Goal: Use online tool/utility: Use online tool/utility

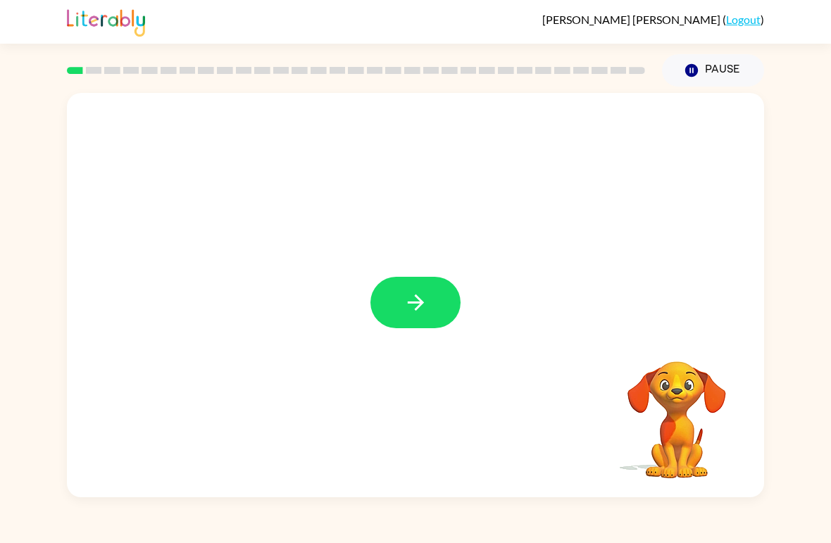
click at [406, 309] on icon "button" at bounding box center [416, 302] width 25 height 25
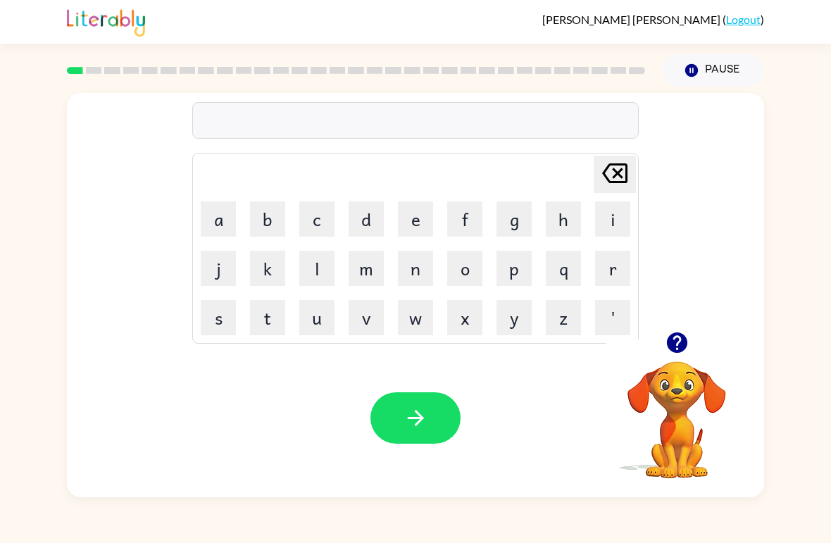
click at [261, 204] on button "b" at bounding box center [267, 218] width 35 height 35
click at [418, 213] on button "e" at bounding box center [415, 218] width 35 height 35
click at [512, 204] on button "g" at bounding box center [513, 218] width 35 height 35
click at [413, 405] on button "button" at bounding box center [415, 417] width 90 height 51
click at [315, 269] on button "l" at bounding box center [316, 268] width 35 height 35
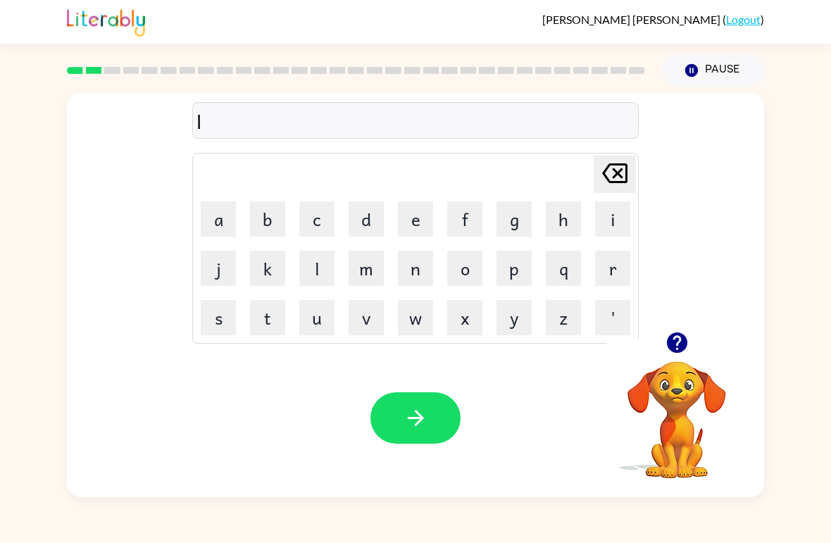
click at [461, 267] on button "o" at bounding box center [464, 268] width 35 height 35
click at [307, 311] on button "u" at bounding box center [316, 317] width 35 height 35
click at [364, 211] on button "d" at bounding box center [366, 218] width 35 height 35
click at [415, 412] on icon "button" at bounding box center [415, 418] width 16 height 16
click at [366, 263] on button "m" at bounding box center [366, 268] width 35 height 35
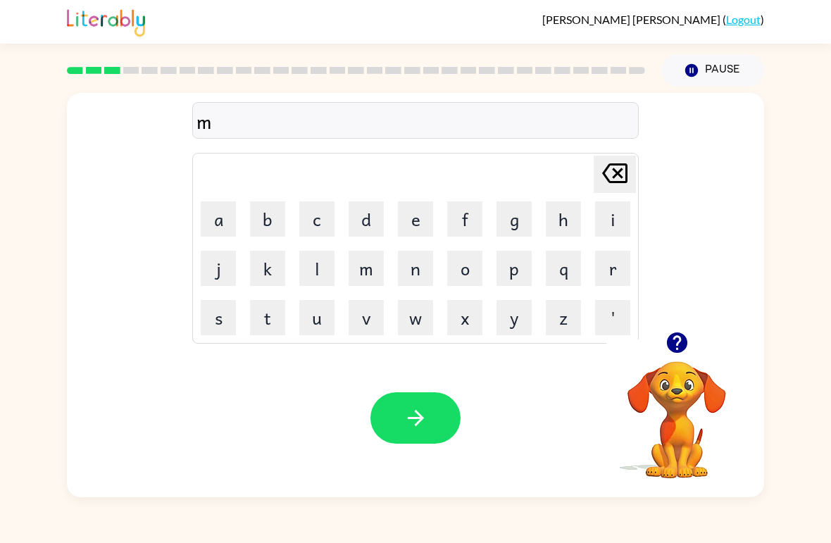
click at [221, 211] on button "a" at bounding box center [218, 218] width 35 height 35
click at [615, 270] on button "r" at bounding box center [612, 268] width 35 height 35
click at [222, 313] on button "s" at bounding box center [218, 317] width 35 height 35
click at [552, 213] on button "h" at bounding box center [563, 218] width 35 height 35
click at [405, 419] on icon "button" at bounding box center [416, 418] width 25 height 25
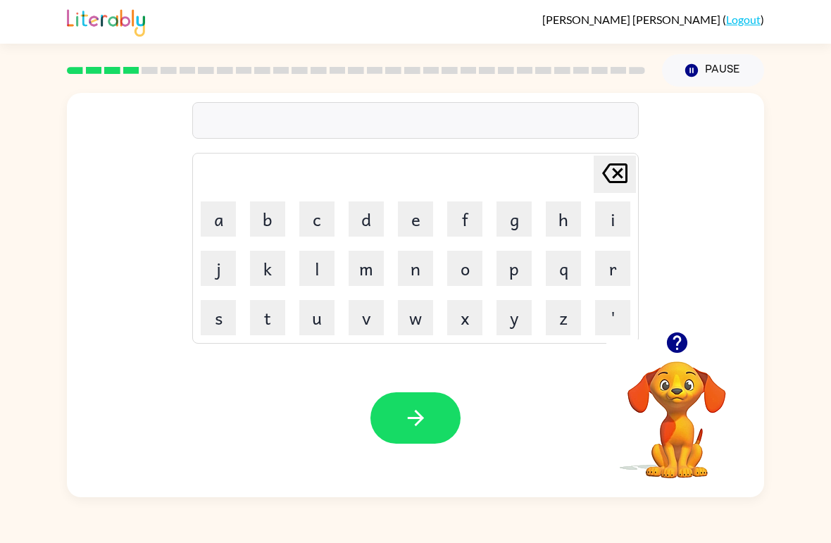
click at [214, 323] on button "s" at bounding box center [218, 317] width 35 height 35
click at [508, 258] on button "p" at bounding box center [513, 268] width 35 height 35
click at [470, 261] on button "o" at bounding box center [464, 268] width 35 height 35
click at [262, 313] on button "t" at bounding box center [267, 317] width 35 height 35
click at [404, 418] on icon "button" at bounding box center [416, 418] width 25 height 25
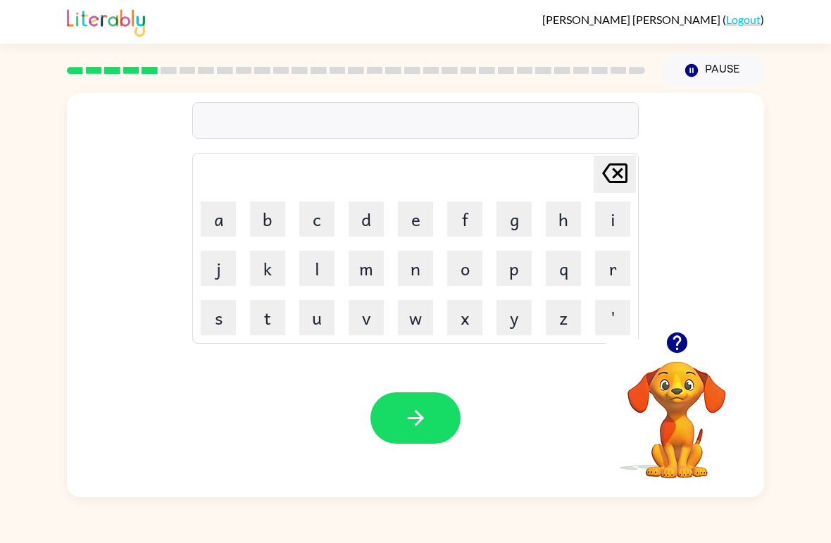
click at [515, 258] on button "p" at bounding box center [513, 268] width 35 height 35
click at [608, 269] on button "r" at bounding box center [612, 268] width 35 height 35
click at [460, 260] on button "o" at bounding box center [464, 268] width 35 height 35
click at [315, 315] on button "u" at bounding box center [316, 317] width 35 height 35
click at [368, 207] on button "d" at bounding box center [366, 218] width 35 height 35
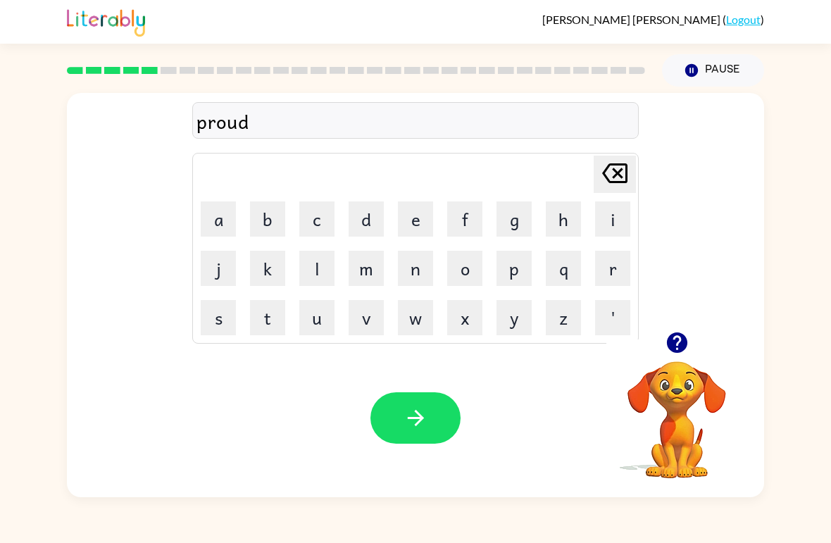
click at [400, 417] on button "button" at bounding box center [415, 417] width 90 height 51
click at [511, 261] on button "p" at bounding box center [513, 268] width 35 height 35
click at [604, 222] on button "i" at bounding box center [612, 218] width 35 height 35
click at [411, 214] on button "e" at bounding box center [415, 218] width 35 height 35
click at [408, 419] on icon "button" at bounding box center [415, 418] width 16 height 16
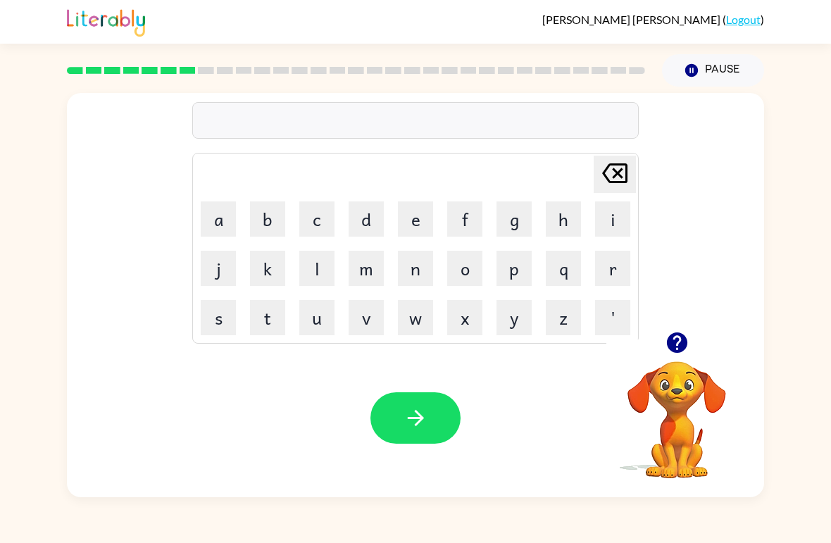
click at [218, 220] on button "a" at bounding box center [218, 218] width 35 height 35
click at [420, 271] on button "n" at bounding box center [415, 268] width 35 height 35
click at [263, 273] on button "k" at bounding box center [267, 268] width 35 height 35
click at [415, 206] on button "e" at bounding box center [415, 218] width 35 height 35
click at [313, 270] on button "l" at bounding box center [316, 268] width 35 height 35
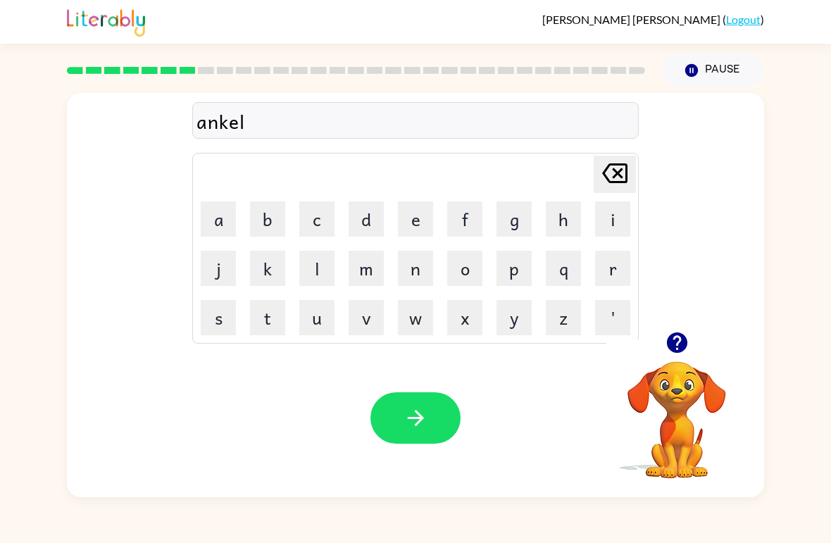
click at [407, 418] on icon "button" at bounding box center [416, 418] width 25 height 25
click at [265, 211] on button "b" at bounding box center [267, 218] width 35 height 35
click at [222, 208] on button "a" at bounding box center [218, 218] width 35 height 35
click at [268, 309] on button "t" at bounding box center [267, 317] width 35 height 35
click at [565, 218] on button "h" at bounding box center [563, 218] width 35 height 35
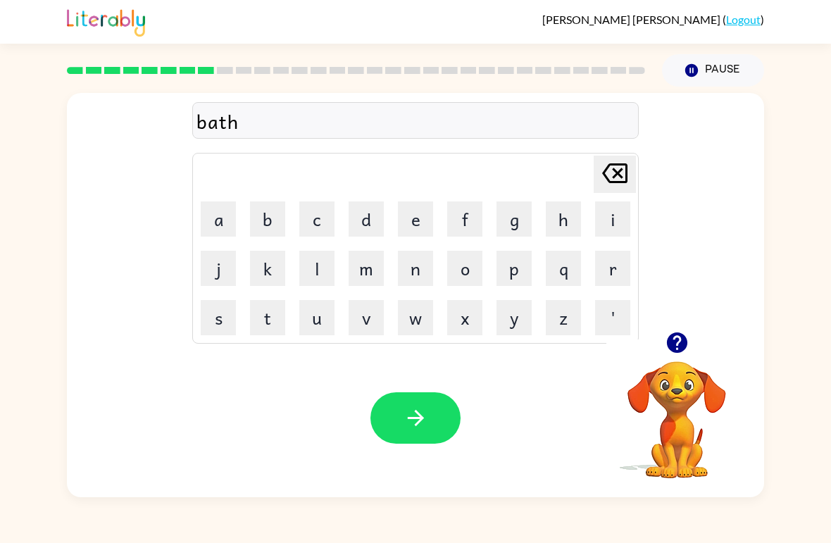
click at [406, 415] on icon "button" at bounding box center [416, 418] width 25 height 25
click at [320, 210] on button "c" at bounding box center [316, 218] width 35 height 35
click at [313, 263] on button "l" at bounding box center [316, 268] width 35 height 35
click at [462, 267] on button "o" at bounding box center [464, 268] width 35 height 35
click at [320, 318] on button "u" at bounding box center [316, 317] width 35 height 35
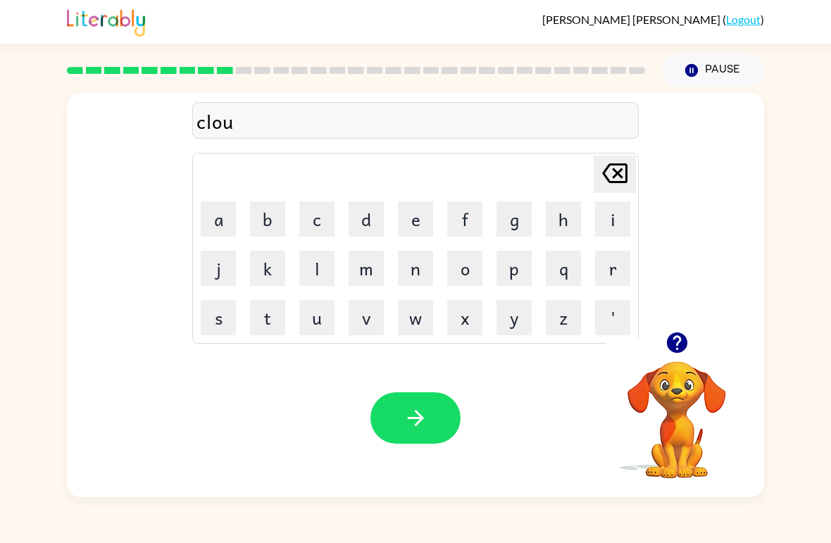
click at [404, 278] on button "n" at bounding box center [415, 268] width 35 height 35
click at [408, 425] on icon "button" at bounding box center [416, 418] width 25 height 25
click at [617, 212] on button "i" at bounding box center [612, 218] width 35 height 35
click at [411, 268] on button "n" at bounding box center [415, 268] width 35 height 35
click at [218, 318] on button "s" at bounding box center [218, 317] width 35 height 35
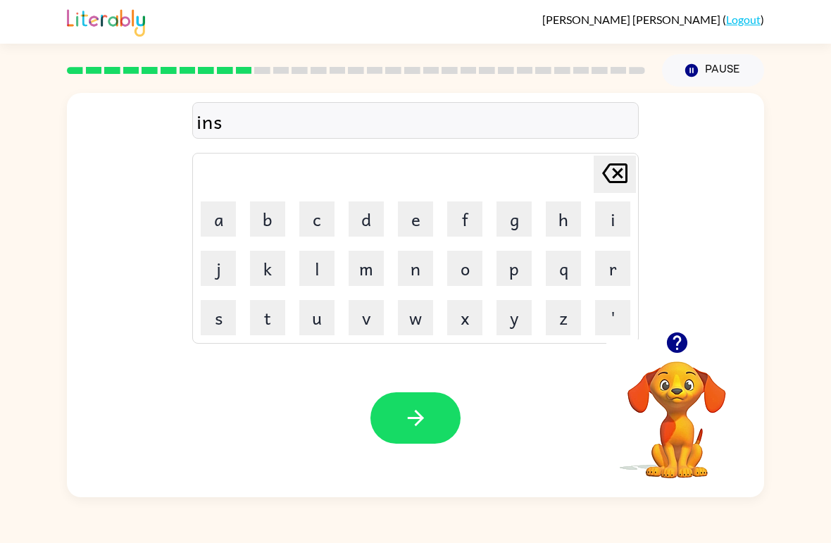
click at [415, 217] on button "e" at bounding box center [415, 218] width 35 height 35
click at [606, 251] on button "r" at bounding box center [612, 268] width 35 height 35
click at [265, 321] on button "t" at bounding box center [267, 317] width 35 height 35
click at [396, 420] on button "button" at bounding box center [415, 417] width 90 height 51
click at [313, 215] on button "c" at bounding box center [316, 218] width 35 height 35
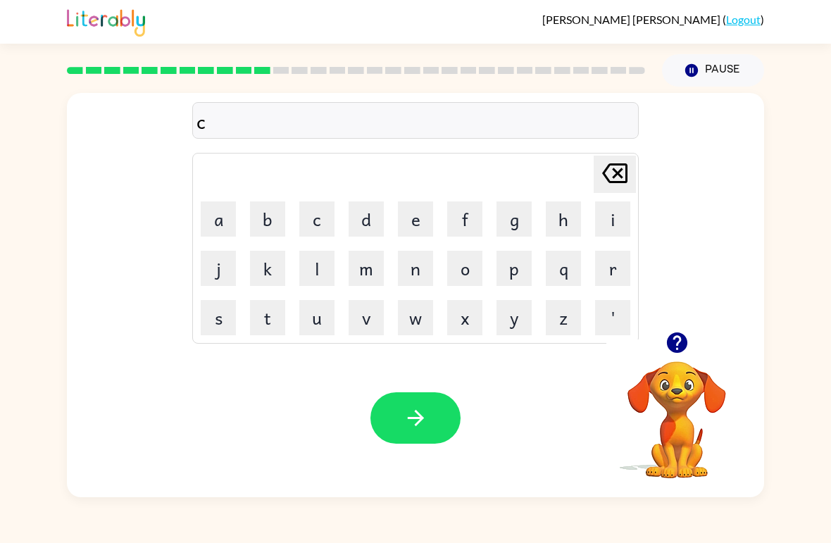
click at [458, 265] on button "o" at bounding box center [464, 268] width 35 height 35
click at [462, 265] on button "o" at bounding box center [464, 268] width 35 height 35
click at [371, 213] on button "d" at bounding box center [366, 218] width 35 height 35
click at [604, 177] on icon "[PERSON_NAME] last character input" at bounding box center [615, 173] width 34 height 34
click at [619, 170] on icon "[PERSON_NAME] last character input" at bounding box center [615, 173] width 34 height 34
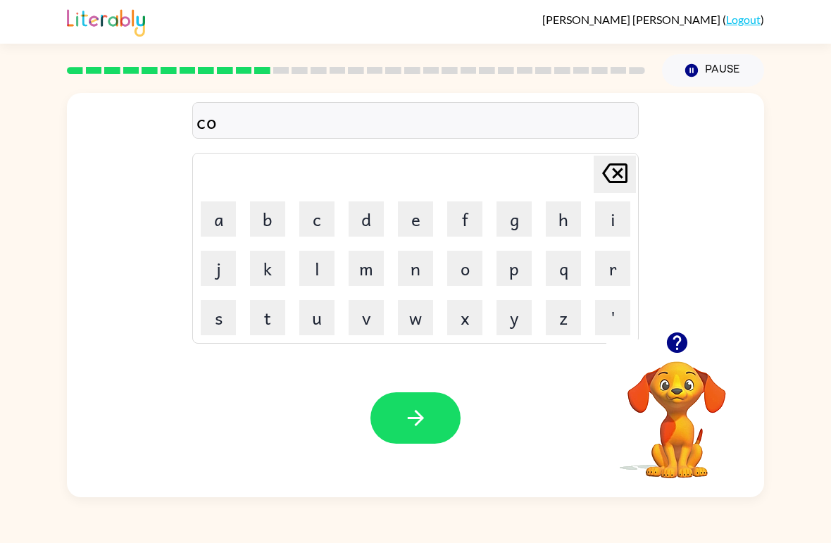
click at [413, 317] on button "w" at bounding box center [415, 317] width 35 height 35
click at [370, 213] on button "d" at bounding box center [366, 218] width 35 height 35
click at [381, 414] on button "button" at bounding box center [415, 417] width 90 height 51
click at [370, 313] on button "v" at bounding box center [366, 317] width 35 height 35
click at [216, 212] on button "a" at bounding box center [218, 218] width 35 height 35
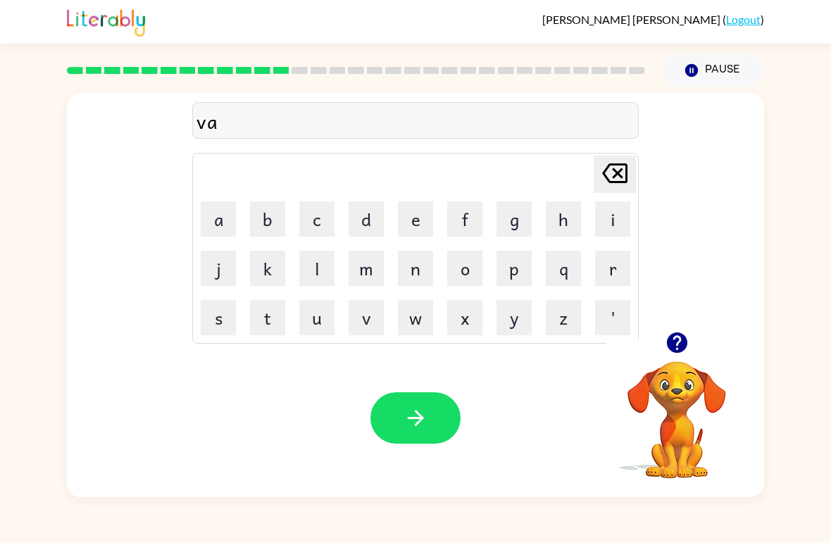
click at [315, 260] on button "l" at bounding box center [316, 268] width 35 height 35
click at [315, 316] on button "u" at bounding box center [316, 317] width 35 height 35
click at [354, 256] on button "m" at bounding box center [366, 268] width 35 height 35
click at [424, 215] on button "e" at bounding box center [415, 218] width 35 height 35
click at [395, 400] on button "button" at bounding box center [415, 417] width 90 height 51
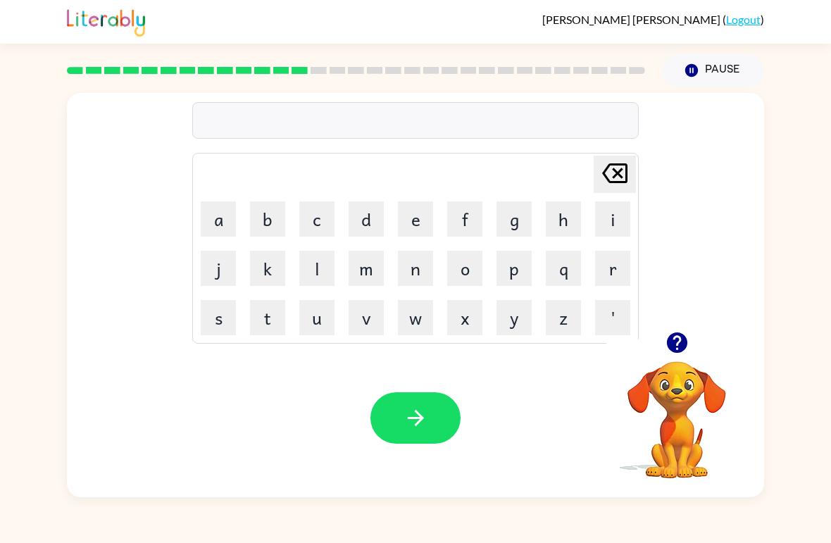
click at [218, 317] on button "s" at bounding box center [218, 317] width 35 height 35
click at [411, 325] on button "w" at bounding box center [415, 317] width 35 height 35
click at [407, 211] on button "e" at bounding box center [415, 218] width 35 height 35
click at [417, 197] on td "e" at bounding box center [416, 219] width 48 height 48
click at [418, 213] on button "e" at bounding box center [415, 218] width 35 height 35
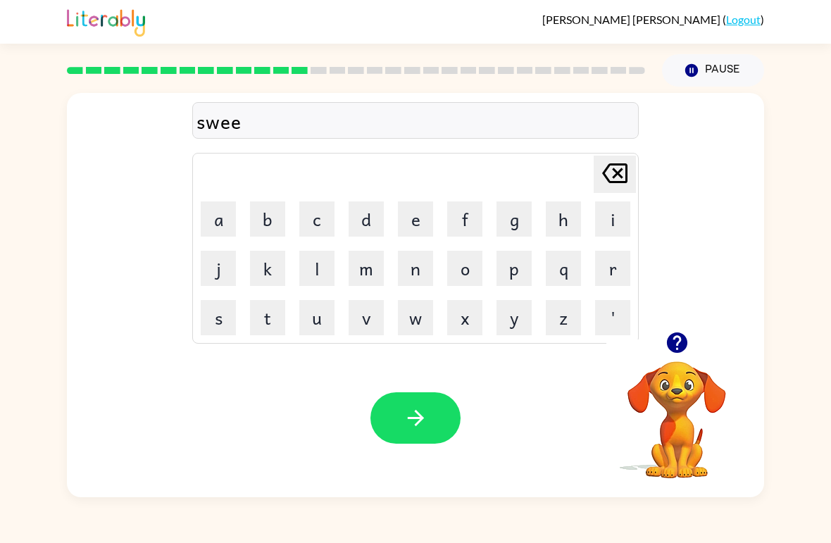
click at [267, 315] on button "t" at bounding box center [267, 317] width 35 height 35
click at [408, 266] on button "n" at bounding box center [415, 268] width 35 height 35
click at [411, 213] on button "e" at bounding box center [415, 218] width 35 height 35
click at [235, 318] on button "s" at bounding box center [218, 317] width 35 height 35
click at [394, 426] on button "button" at bounding box center [415, 417] width 90 height 51
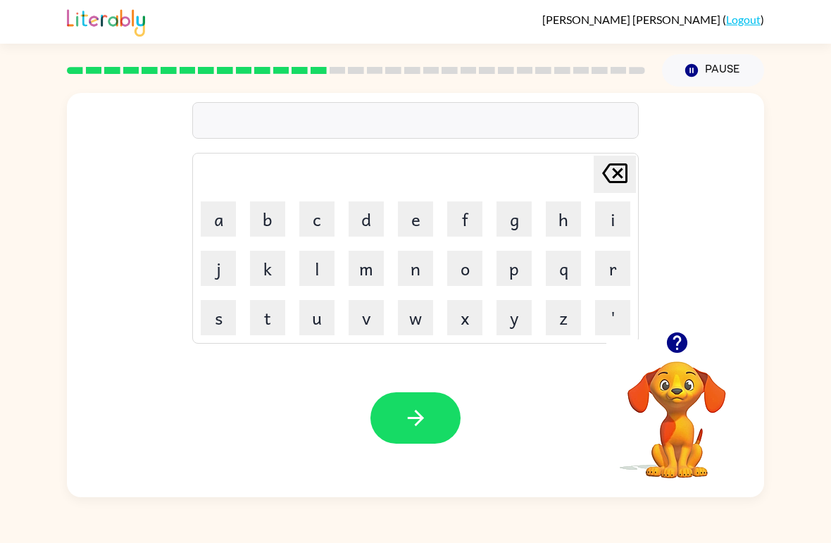
click at [512, 260] on button "p" at bounding box center [513, 268] width 35 height 35
click at [609, 209] on button "i" at bounding box center [612, 218] width 35 height 35
click at [313, 269] on button "l" at bounding box center [316, 268] width 35 height 35
click at [608, 204] on button "i" at bounding box center [612, 218] width 35 height 35
click at [265, 321] on button "t" at bounding box center [267, 317] width 35 height 35
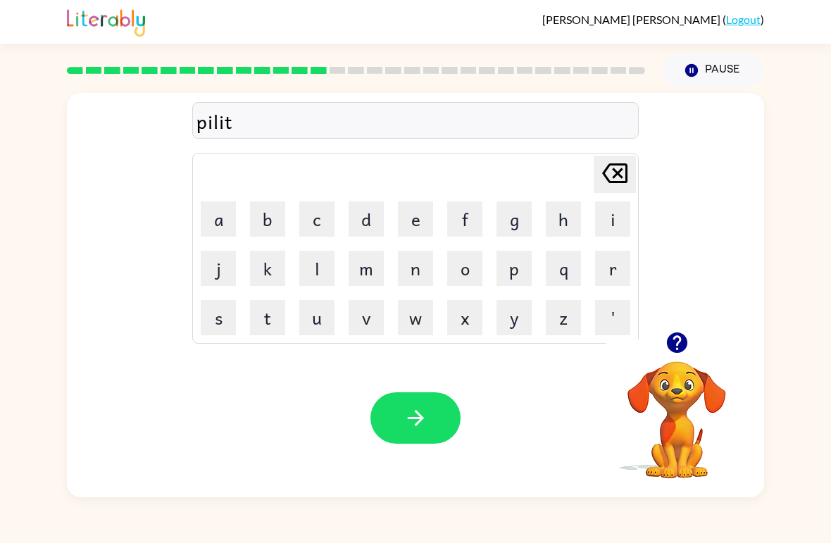
click at [386, 404] on button "button" at bounding box center [415, 417] width 90 height 51
click at [463, 212] on button "f" at bounding box center [464, 218] width 35 height 35
click at [469, 268] on button "o" at bounding box center [464, 268] width 35 height 35
click at [608, 260] on button "r" at bounding box center [612, 268] width 35 height 35
click at [270, 273] on button "k" at bounding box center [267, 268] width 35 height 35
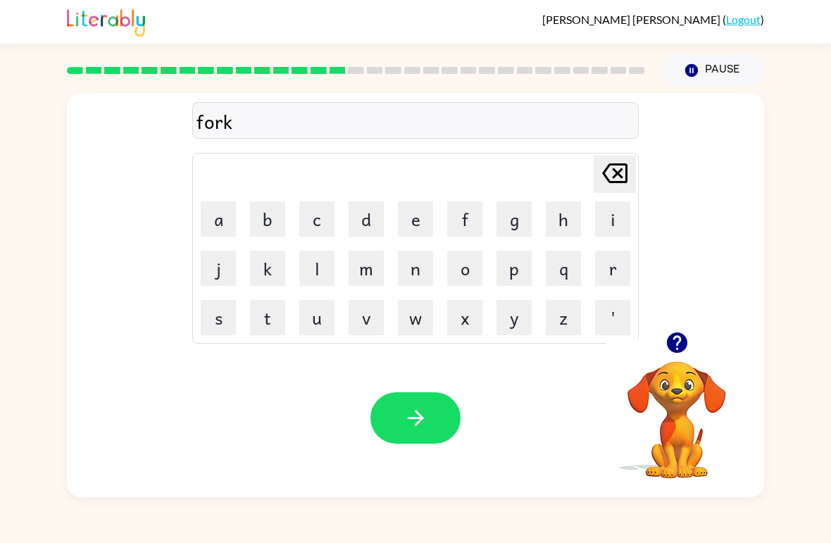
click at [392, 419] on button "button" at bounding box center [415, 417] width 90 height 51
click at [414, 307] on button "w" at bounding box center [415, 317] width 35 height 35
click at [405, 211] on button "e" at bounding box center [415, 218] width 35 height 35
click at [263, 217] on button "b" at bounding box center [267, 218] width 35 height 35
click at [404, 426] on icon "button" at bounding box center [416, 418] width 25 height 25
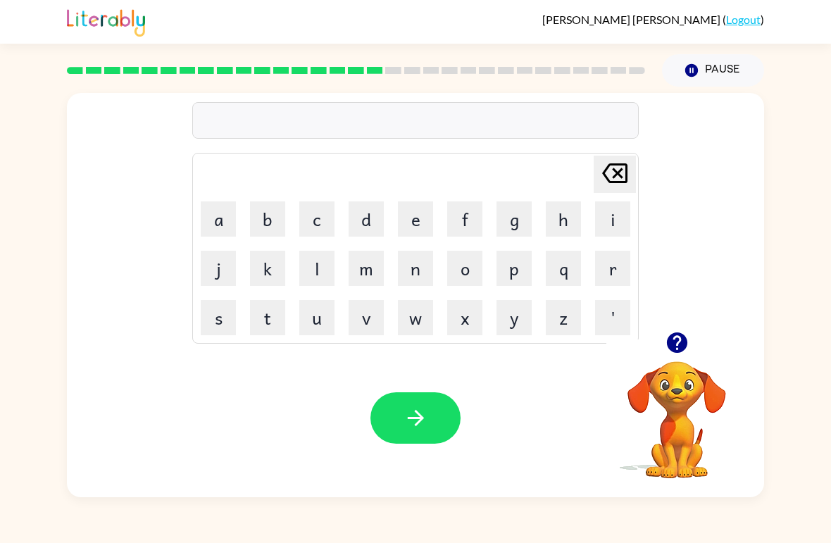
click at [466, 207] on button "f" at bounding box center [464, 218] width 35 height 35
click at [313, 270] on button "l" at bounding box center [316, 268] width 35 height 35
click at [615, 208] on button "i" at bounding box center [612, 218] width 35 height 35
click at [512, 258] on button "p" at bounding box center [513, 268] width 35 height 35
click at [611, 215] on button "i" at bounding box center [612, 218] width 35 height 35
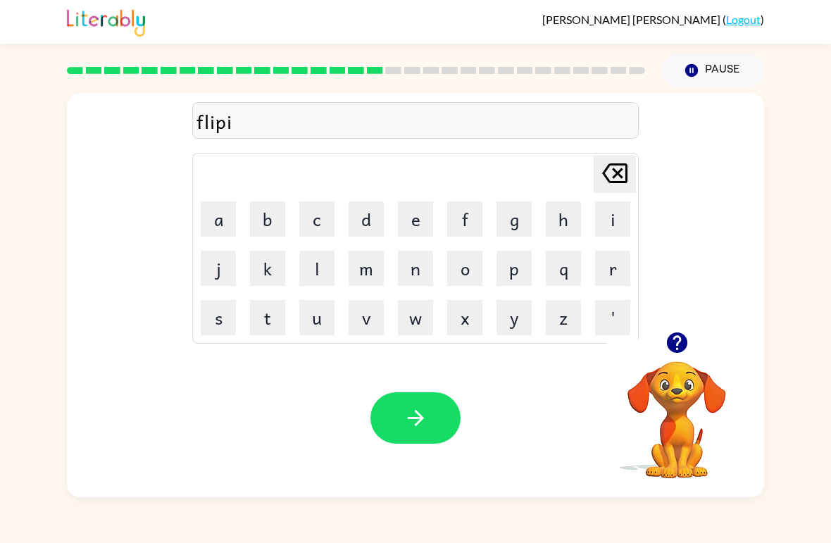
click at [404, 261] on button "n" at bounding box center [415, 268] width 35 height 35
click at [505, 215] on button "g" at bounding box center [513, 218] width 35 height 35
click at [404, 418] on icon "button" at bounding box center [416, 418] width 25 height 25
click at [227, 314] on button "s" at bounding box center [218, 317] width 35 height 35
click at [412, 263] on button "n" at bounding box center [415, 268] width 35 height 35
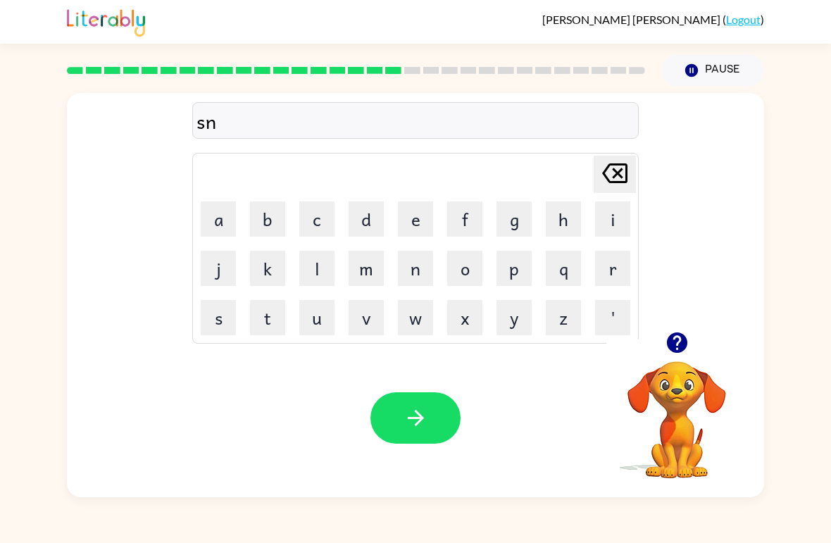
click at [470, 266] on button "o" at bounding box center [464, 268] width 35 height 35
click at [611, 261] on button "r" at bounding box center [612, 268] width 35 height 35
click at [262, 327] on button "t" at bounding box center [267, 317] width 35 height 35
click at [399, 424] on button "button" at bounding box center [415, 417] width 90 height 51
click at [422, 215] on button "e" at bounding box center [415, 218] width 35 height 35
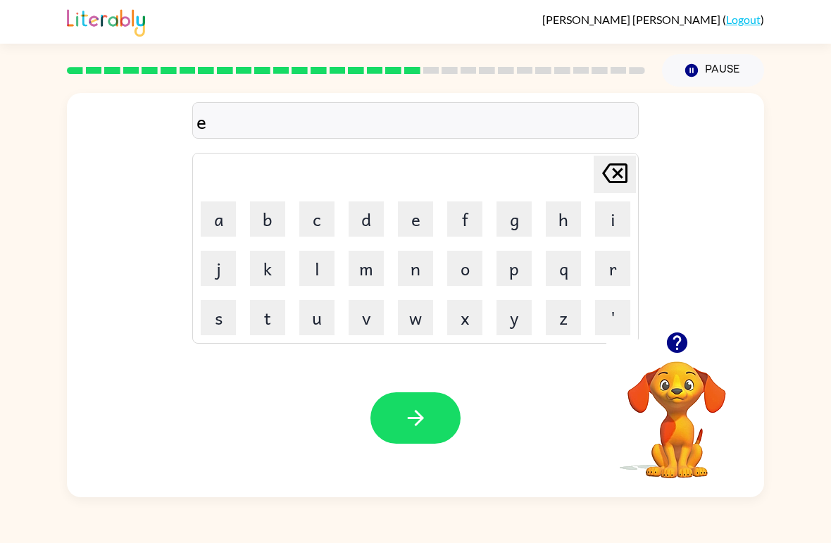
click at [224, 313] on button "s" at bounding box center [218, 317] width 35 height 35
click at [411, 217] on button "e" at bounding box center [415, 218] width 35 height 35
click at [618, 183] on icon at bounding box center [614, 173] width 25 height 20
click at [618, 182] on icon at bounding box center [614, 173] width 25 height 20
click at [218, 211] on button "a" at bounding box center [218, 218] width 35 height 35
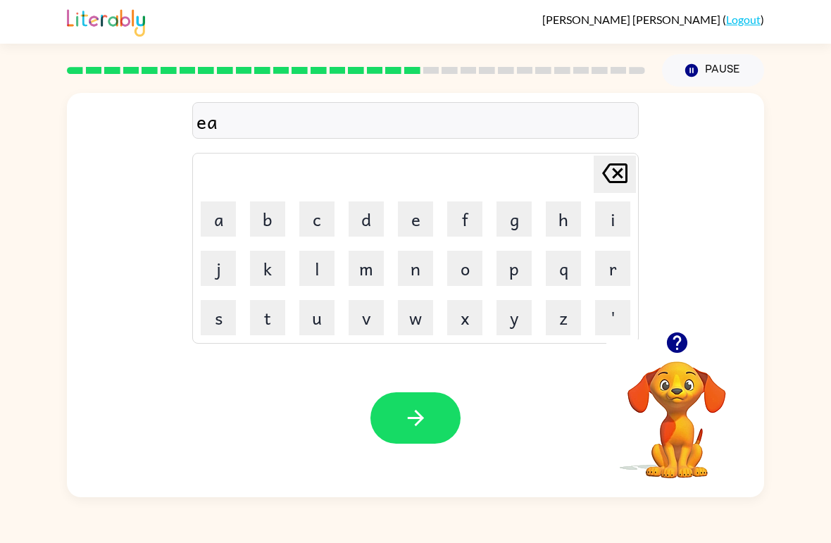
click at [227, 326] on button "s" at bounding box center [218, 317] width 35 height 35
click at [515, 307] on button "y" at bounding box center [513, 317] width 35 height 35
click at [393, 426] on button "button" at bounding box center [415, 417] width 90 height 51
click at [358, 206] on button "d" at bounding box center [366, 218] width 35 height 35
click at [607, 215] on button "i" at bounding box center [612, 218] width 35 height 35
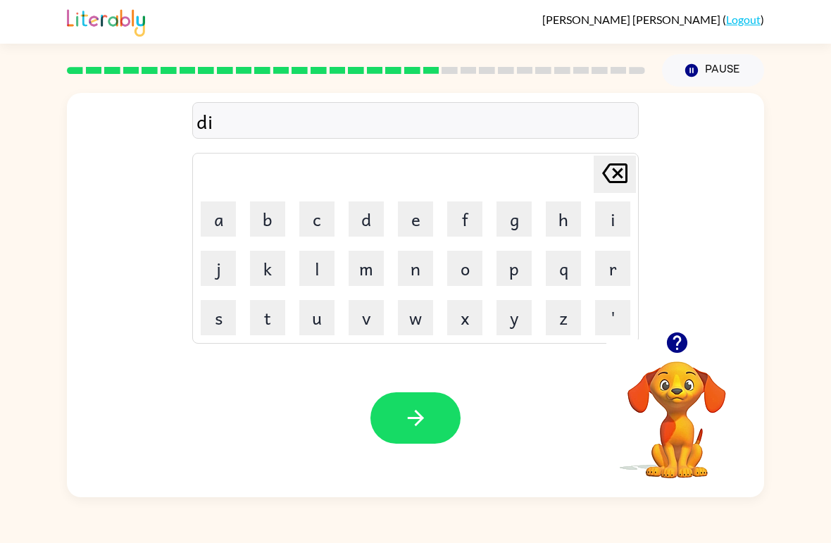
click at [215, 315] on button "s" at bounding box center [218, 317] width 35 height 35
click at [555, 213] on button "h" at bounding box center [563, 218] width 35 height 35
click at [604, 214] on button "i" at bounding box center [612, 218] width 35 height 35
click at [223, 311] on button "s" at bounding box center [218, 317] width 35 height 35
click at [613, 179] on icon at bounding box center [614, 173] width 25 height 20
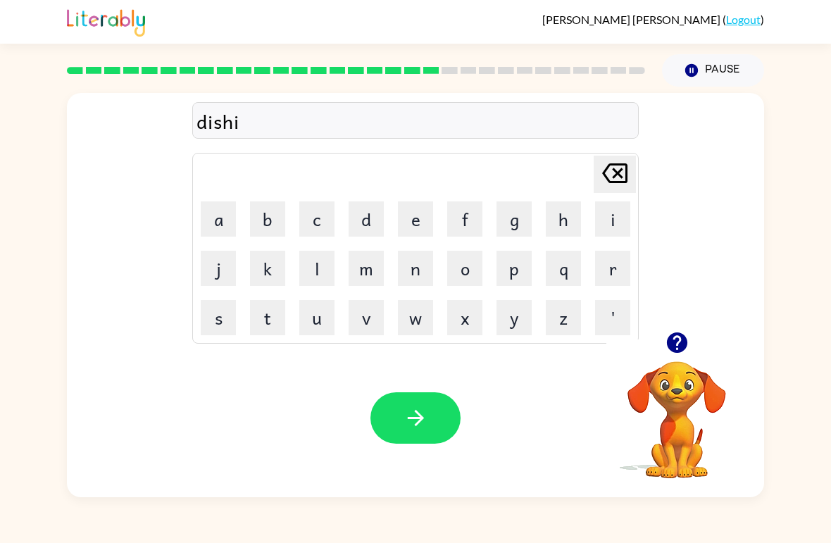
click at [607, 171] on icon "[PERSON_NAME] last character input" at bounding box center [615, 173] width 34 height 34
click at [418, 203] on button "e" at bounding box center [415, 218] width 35 height 35
click at [218, 313] on button "s" at bounding box center [218, 317] width 35 height 35
click at [387, 409] on button "button" at bounding box center [415, 417] width 90 height 51
click at [460, 215] on button "f" at bounding box center [464, 218] width 35 height 35
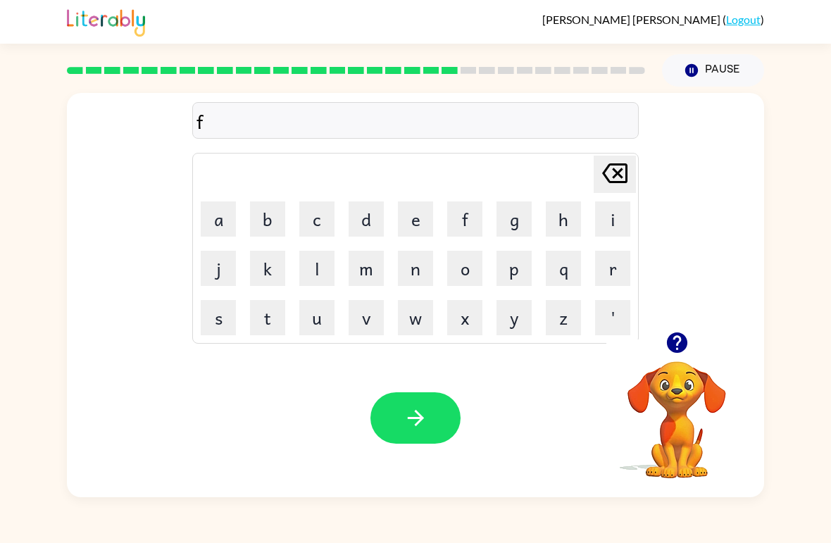
click at [311, 265] on button "l" at bounding box center [316, 268] width 35 height 35
click at [311, 324] on button "u" at bounding box center [316, 317] width 35 height 35
click at [260, 311] on button "t" at bounding box center [267, 317] width 35 height 35
click at [415, 208] on button "e" at bounding box center [415, 218] width 35 height 35
click at [406, 432] on button "button" at bounding box center [415, 417] width 90 height 51
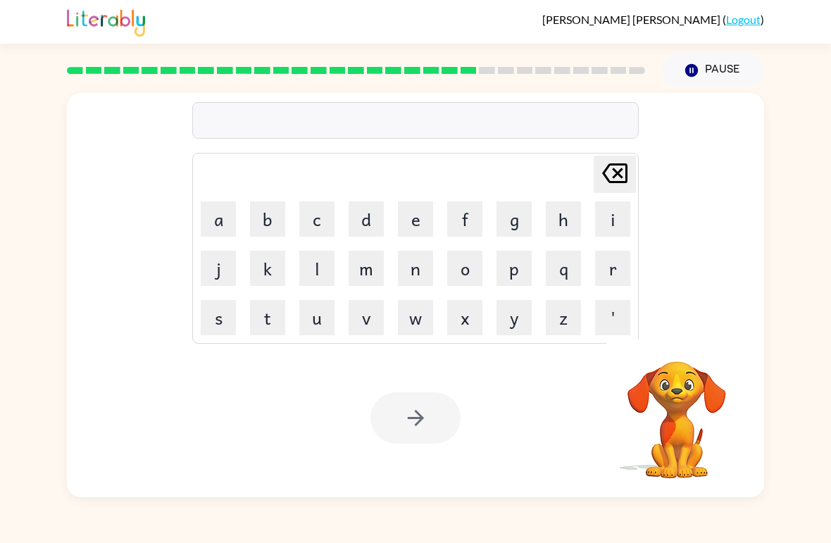
click at [359, 253] on button "m" at bounding box center [366, 268] width 35 height 35
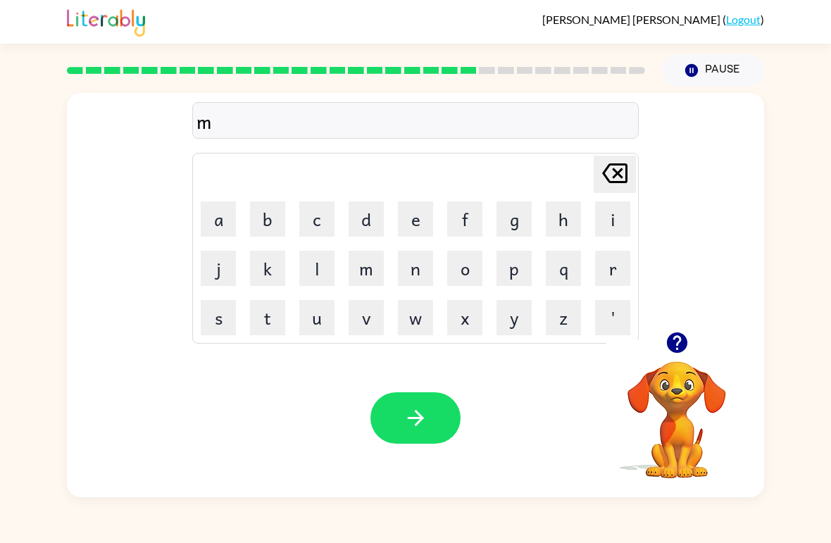
click at [617, 212] on button "i" at bounding box center [612, 218] width 35 height 35
click at [363, 214] on button "d" at bounding box center [366, 218] width 35 height 35
click at [417, 262] on button "n" at bounding box center [415, 268] width 35 height 35
click at [607, 211] on button "i" at bounding box center [612, 218] width 35 height 35
click at [504, 213] on button "g" at bounding box center [513, 218] width 35 height 35
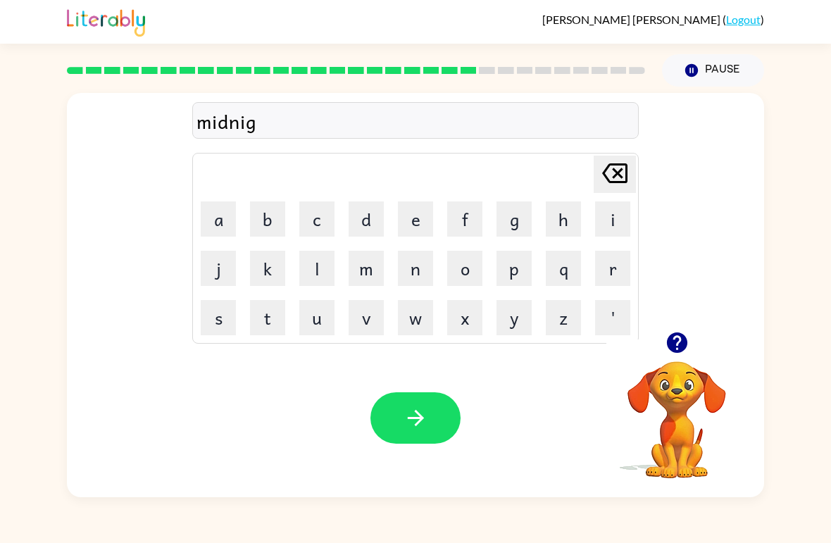
click at [563, 215] on button "h" at bounding box center [563, 218] width 35 height 35
click at [266, 319] on button "t" at bounding box center [267, 317] width 35 height 35
click at [401, 412] on button "button" at bounding box center [415, 417] width 90 height 51
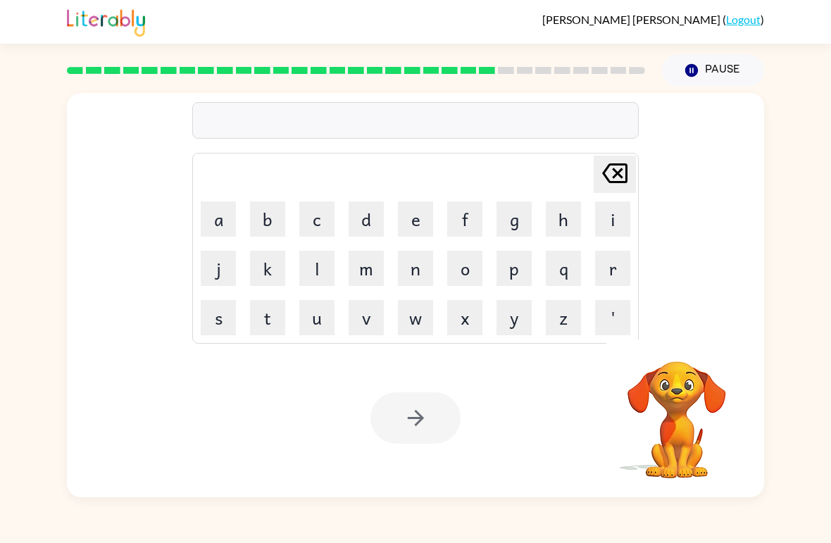
click at [415, 318] on button "w" at bounding box center [415, 317] width 35 height 35
click at [613, 215] on button "i" at bounding box center [612, 218] width 35 height 35
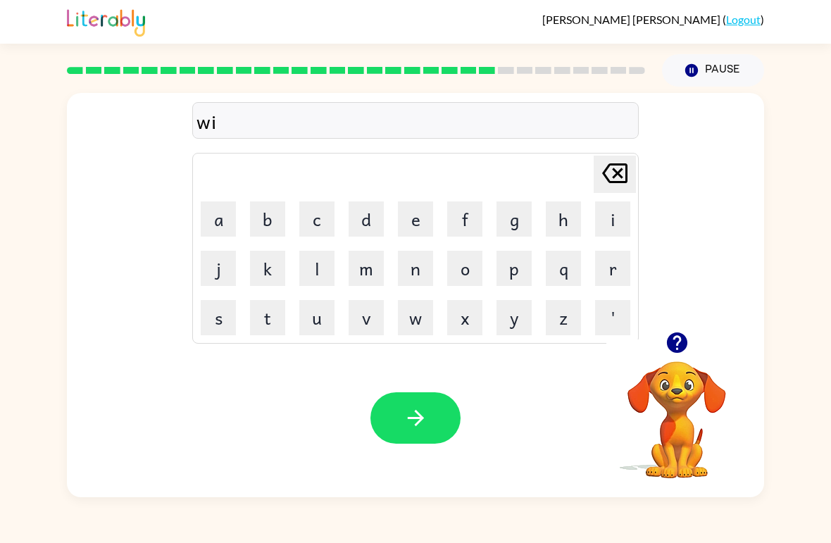
click at [406, 255] on button "n" at bounding box center [415, 268] width 35 height 35
click at [268, 313] on button "t" at bounding box center [267, 317] width 35 height 35
click at [408, 204] on button "e" at bounding box center [415, 218] width 35 height 35
click at [610, 258] on button "r" at bounding box center [612, 268] width 35 height 35
click at [408, 419] on icon "button" at bounding box center [415, 418] width 16 height 16
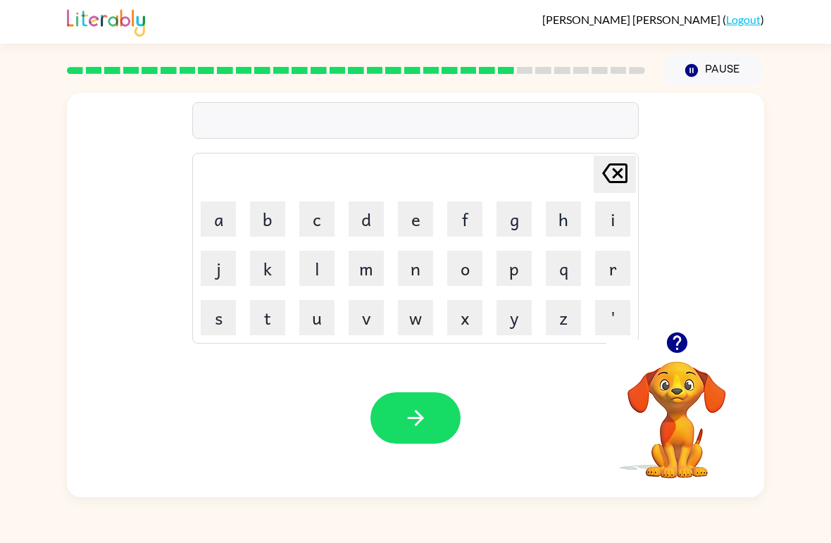
click at [612, 213] on button "i" at bounding box center [612, 218] width 35 height 35
click at [611, 168] on icon "[PERSON_NAME] last character input" at bounding box center [615, 173] width 34 height 34
click at [364, 223] on button "d" at bounding box center [366, 218] width 35 height 35
click at [599, 218] on button "i" at bounding box center [612, 218] width 35 height 35
click at [213, 325] on button "s" at bounding box center [218, 317] width 35 height 35
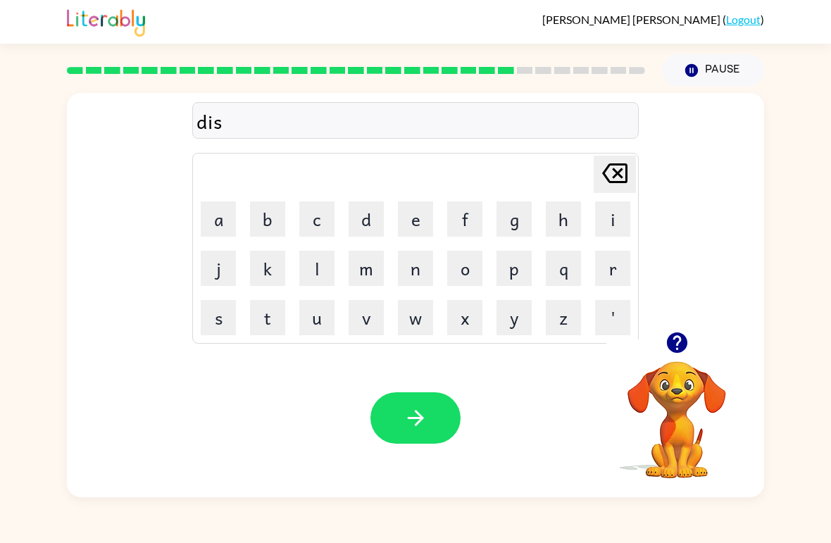
click at [610, 220] on button "i" at bounding box center [612, 218] width 35 height 35
click at [358, 211] on button "d" at bounding box center [366, 218] width 35 height 35
click at [611, 215] on button "i" at bounding box center [612, 218] width 35 height 35
click at [414, 279] on button "n" at bounding box center [415, 268] width 35 height 35
click at [508, 214] on button "g" at bounding box center [513, 218] width 35 height 35
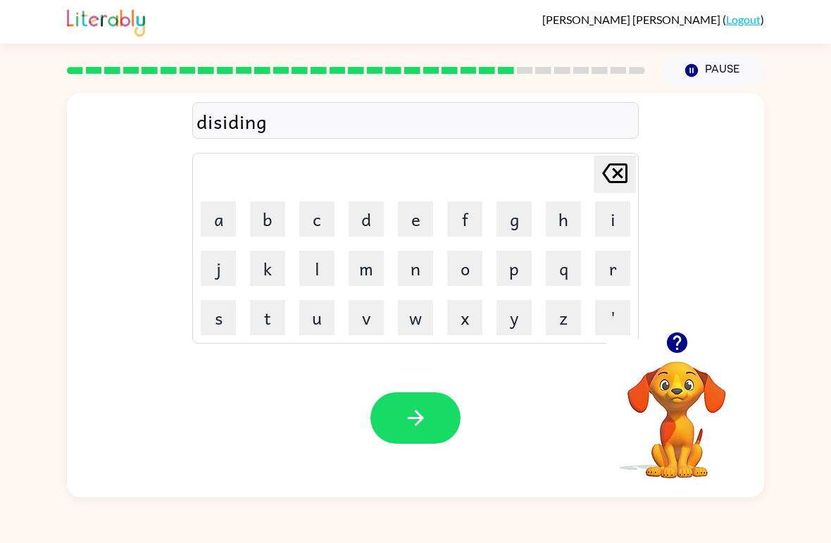
click at [220, 122] on div "disiding" at bounding box center [415, 121] width 438 height 30
click at [389, 416] on button "button" at bounding box center [415, 417] width 90 height 51
click at [604, 265] on button "r" at bounding box center [612, 268] width 35 height 35
click at [463, 269] on button "o" at bounding box center [464, 268] width 35 height 35
click at [316, 207] on button "c" at bounding box center [316, 218] width 35 height 35
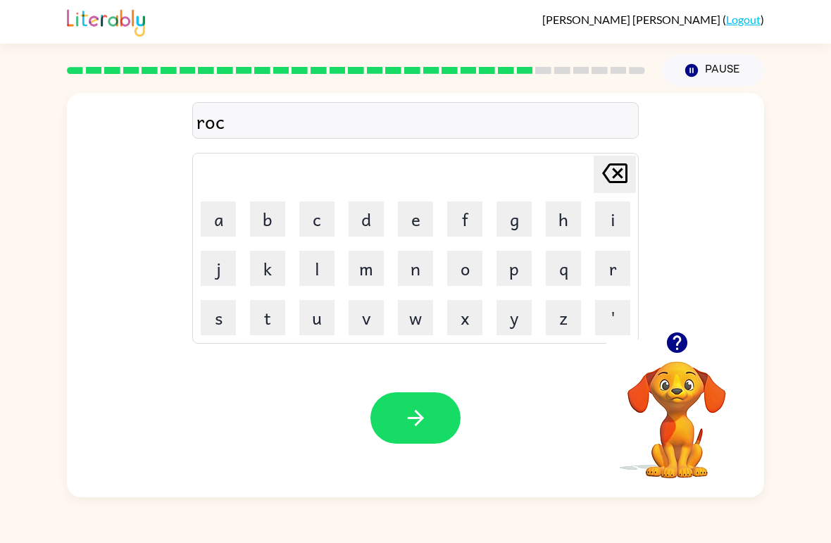
click at [263, 261] on button "k" at bounding box center [267, 268] width 35 height 35
click at [611, 217] on button "i" at bounding box center [612, 218] width 35 height 35
click at [264, 309] on button "t" at bounding box center [267, 317] width 35 height 35
click at [399, 412] on button "button" at bounding box center [415, 417] width 90 height 51
click at [313, 321] on button "u" at bounding box center [316, 317] width 35 height 35
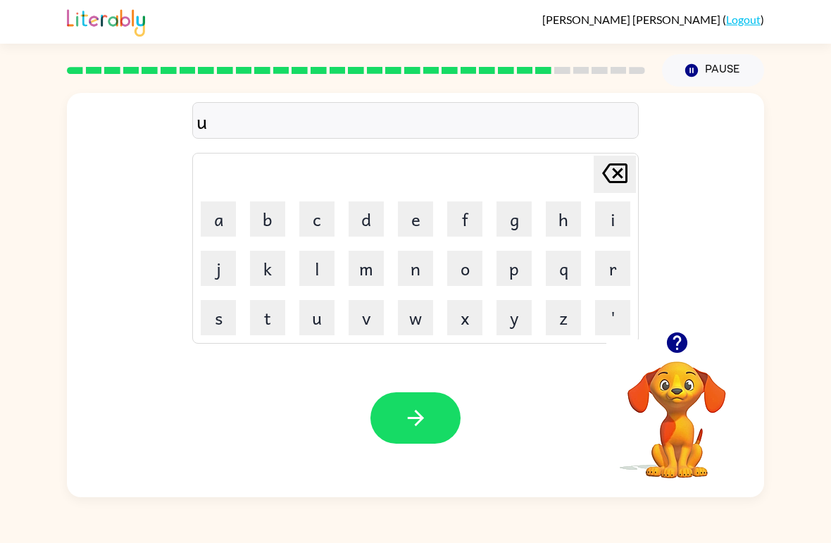
click at [408, 260] on button "n" at bounding box center [415, 268] width 35 height 35
click at [414, 216] on button "e" at bounding box center [415, 218] width 35 height 35
click at [602, 192] on div "[PERSON_NAME] last character input" at bounding box center [615, 174] width 34 height 36
click at [413, 211] on button "e" at bounding box center [415, 218] width 35 height 35
click at [615, 210] on button "i" at bounding box center [612, 218] width 35 height 35
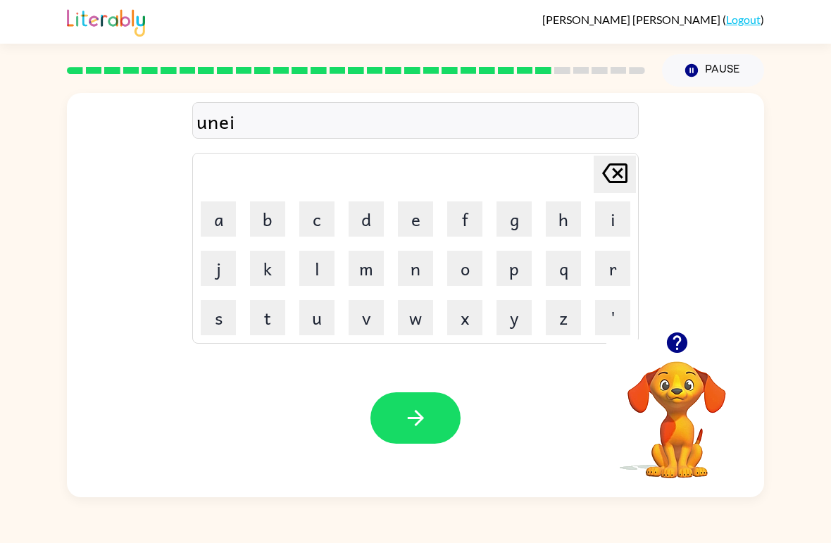
click at [615, 168] on icon "[PERSON_NAME] last character input" at bounding box center [615, 173] width 34 height 34
click at [471, 214] on button "f" at bounding box center [464, 218] width 35 height 35
click at [461, 256] on button "o" at bounding box center [464, 268] width 35 height 35
click at [608, 270] on button "r" at bounding box center [612, 268] width 35 height 35
click at [363, 267] on button "m" at bounding box center [366, 268] width 35 height 35
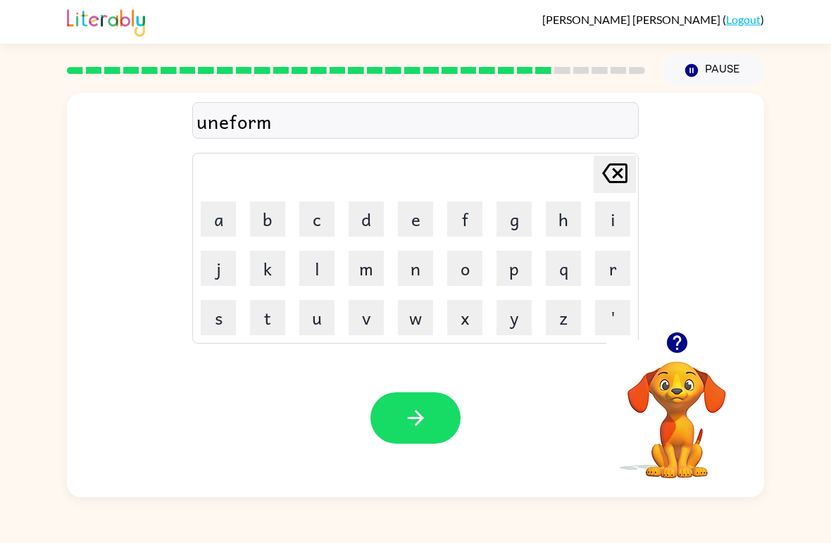
click at [396, 408] on button "button" at bounding box center [415, 417] width 90 height 51
click at [316, 213] on button "c" at bounding box center [316, 218] width 35 height 35
click at [563, 215] on button "h" at bounding box center [563, 218] width 35 height 35
click at [215, 219] on button "a" at bounding box center [218, 218] width 35 height 35
click at [606, 213] on button "i" at bounding box center [612, 218] width 35 height 35
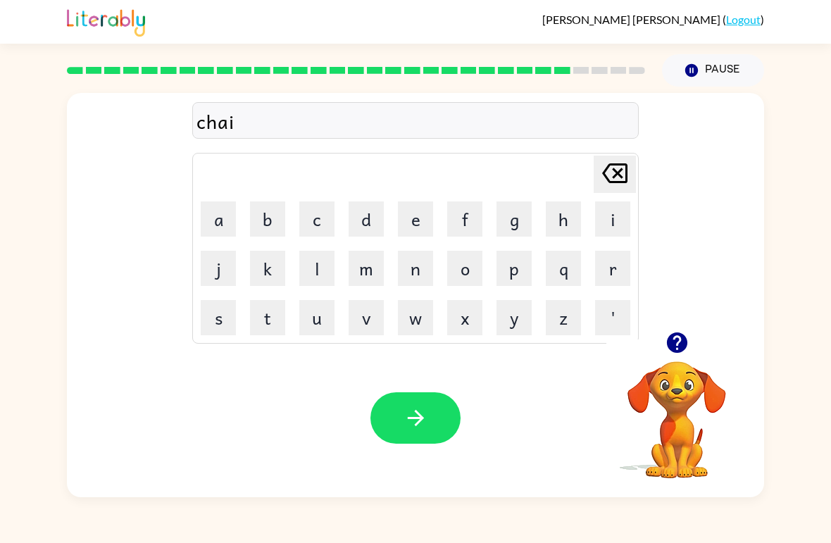
click at [417, 268] on button "n" at bounding box center [415, 268] width 35 height 35
click at [404, 421] on icon "button" at bounding box center [416, 418] width 25 height 25
click at [318, 214] on button "c" at bounding box center [316, 218] width 35 height 35
click at [568, 217] on button "h" at bounding box center [563, 218] width 35 height 35
click at [460, 271] on button "o" at bounding box center [464, 268] width 35 height 35
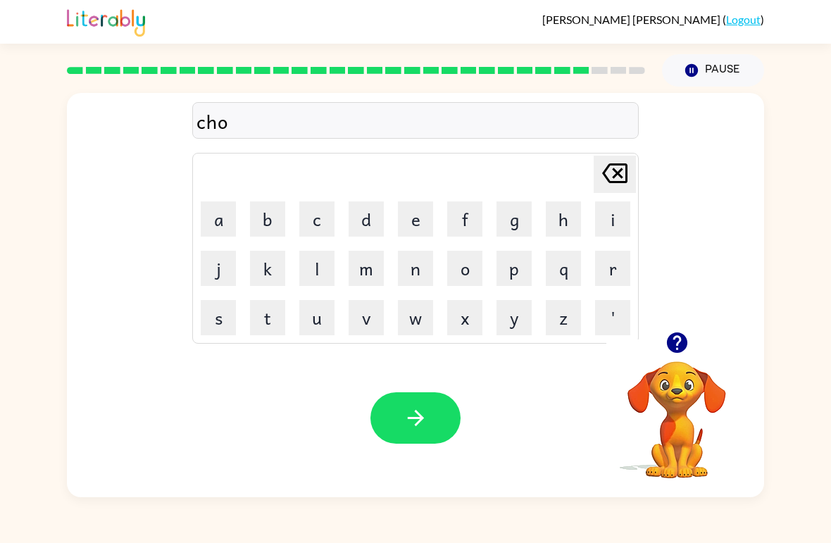
click at [313, 217] on button "c" at bounding box center [316, 218] width 35 height 35
click at [263, 251] on button "k" at bounding box center [267, 268] width 35 height 35
click at [404, 421] on icon "button" at bounding box center [416, 418] width 25 height 25
click at [265, 318] on button "t" at bounding box center [267, 317] width 35 height 35
click at [555, 204] on button "h" at bounding box center [563, 218] width 35 height 35
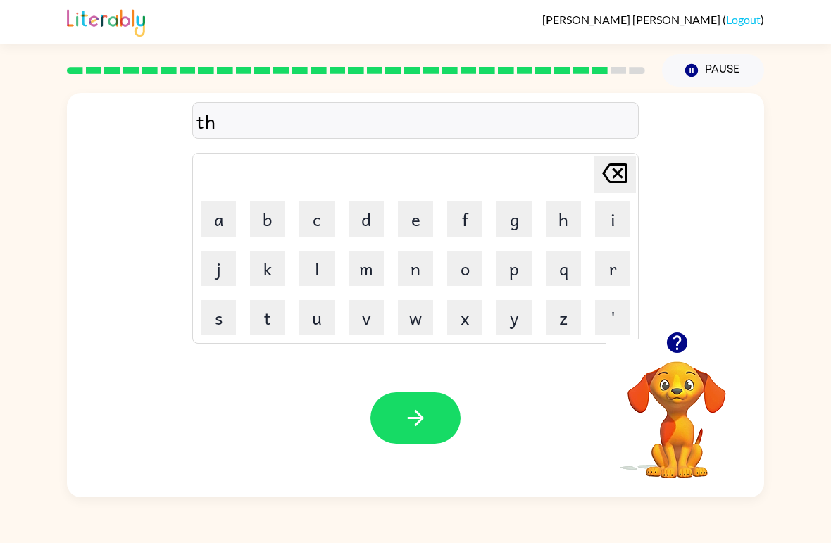
click at [410, 217] on button "e" at bounding box center [415, 218] width 35 height 35
click at [611, 261] on button "r" at bounding box center [612, 268] width 35 height 35
click at [220, 321] on button "s" at bounding box center [218, 317] width 35 height 35
click at [273, 316] on button "t" at bounding box center [267, 317] width 35 height 35
click at [396, 408] on button "button" at bounding box center [415, 417] width 90 height 51
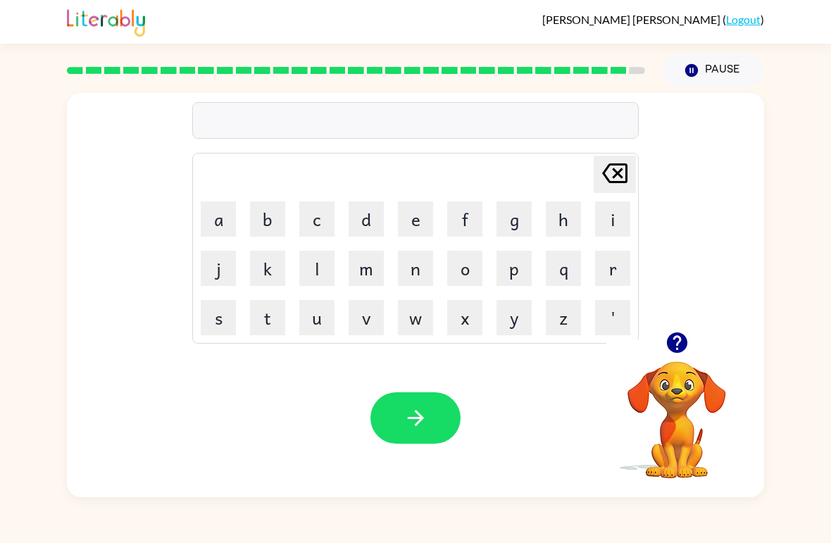
click at [461, 213] on button "f" at bounding box center [464, 218] width 35 height 35
click at [604, 215] on button "i" at bounding box center [612, 218] width 35 height 35
click at [409, 265] on button "n" at bounding box center [415, 268] width 35 height 35
click at [517, 219] on button "g" at bounding box center [513, 218] width 35 height 35
click at [415, 212] on button "e" at bounding box center [415, 218] width 35 height 35
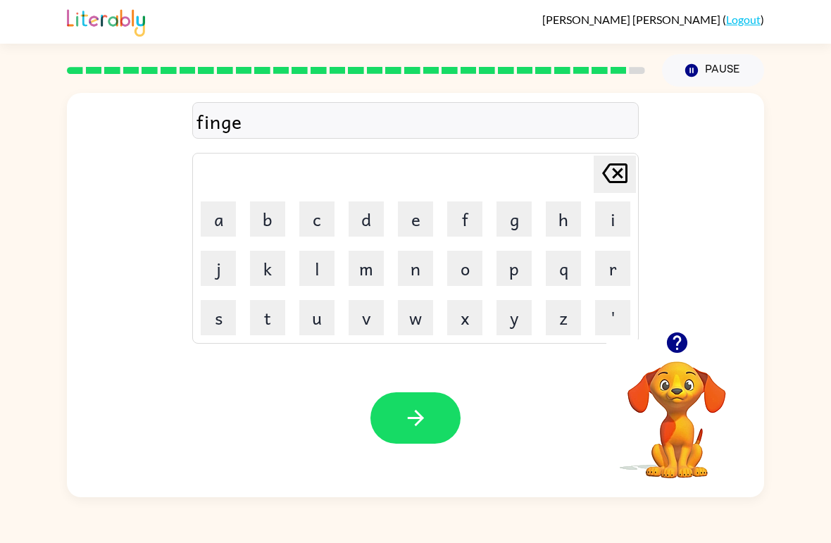
click at [606, 270] on button "r" at bounding box center [612, 268] width 35 height 35
click at [402, 416] on button "button" at bounding box center [415, 417] width 90 height 51
